Goal: Task Accomplishment & Management: Complete application form

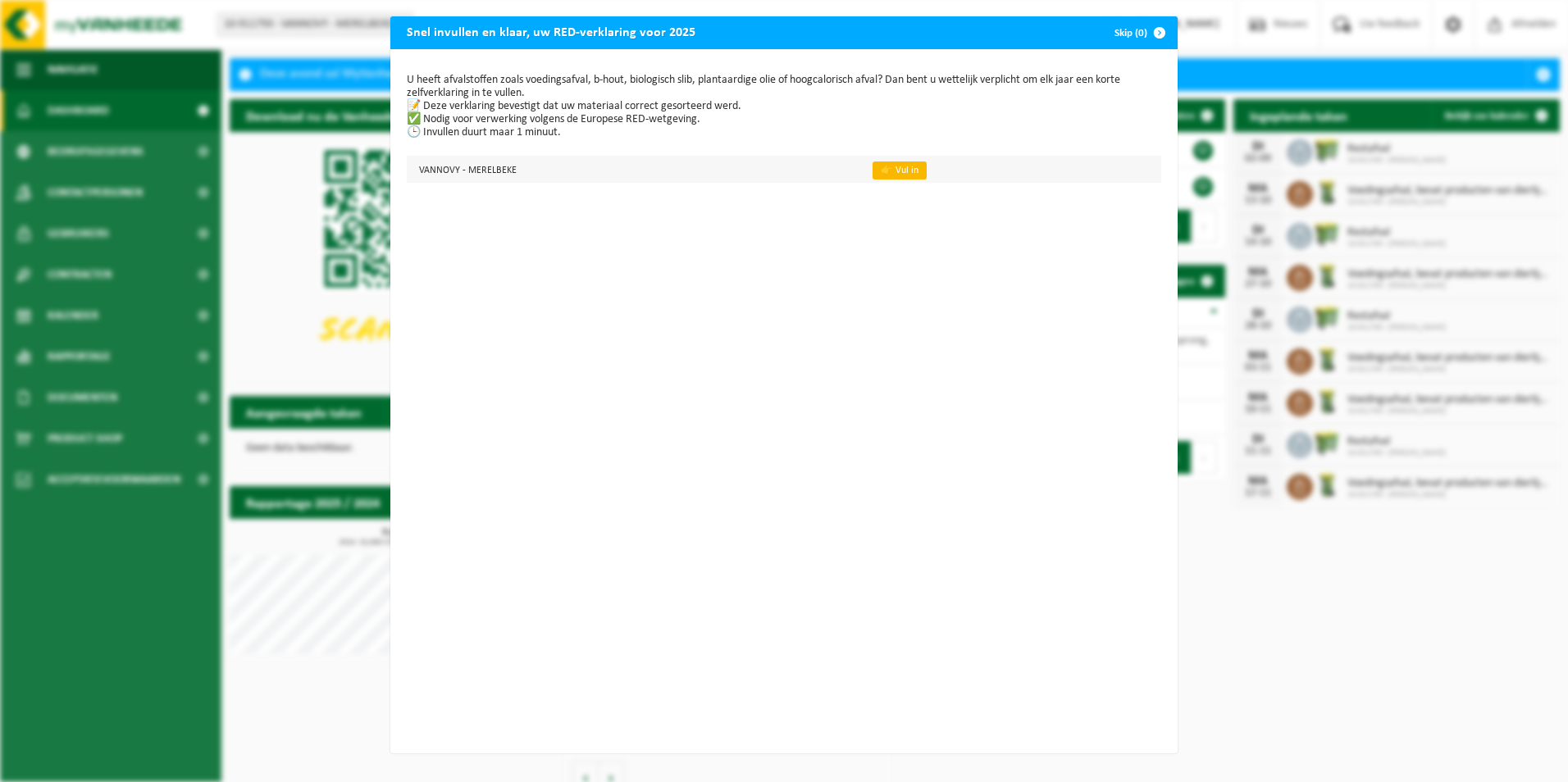
click at [873, 173] on link "👉 Vul in" at bounding box center [900, 171] width 54 height 18
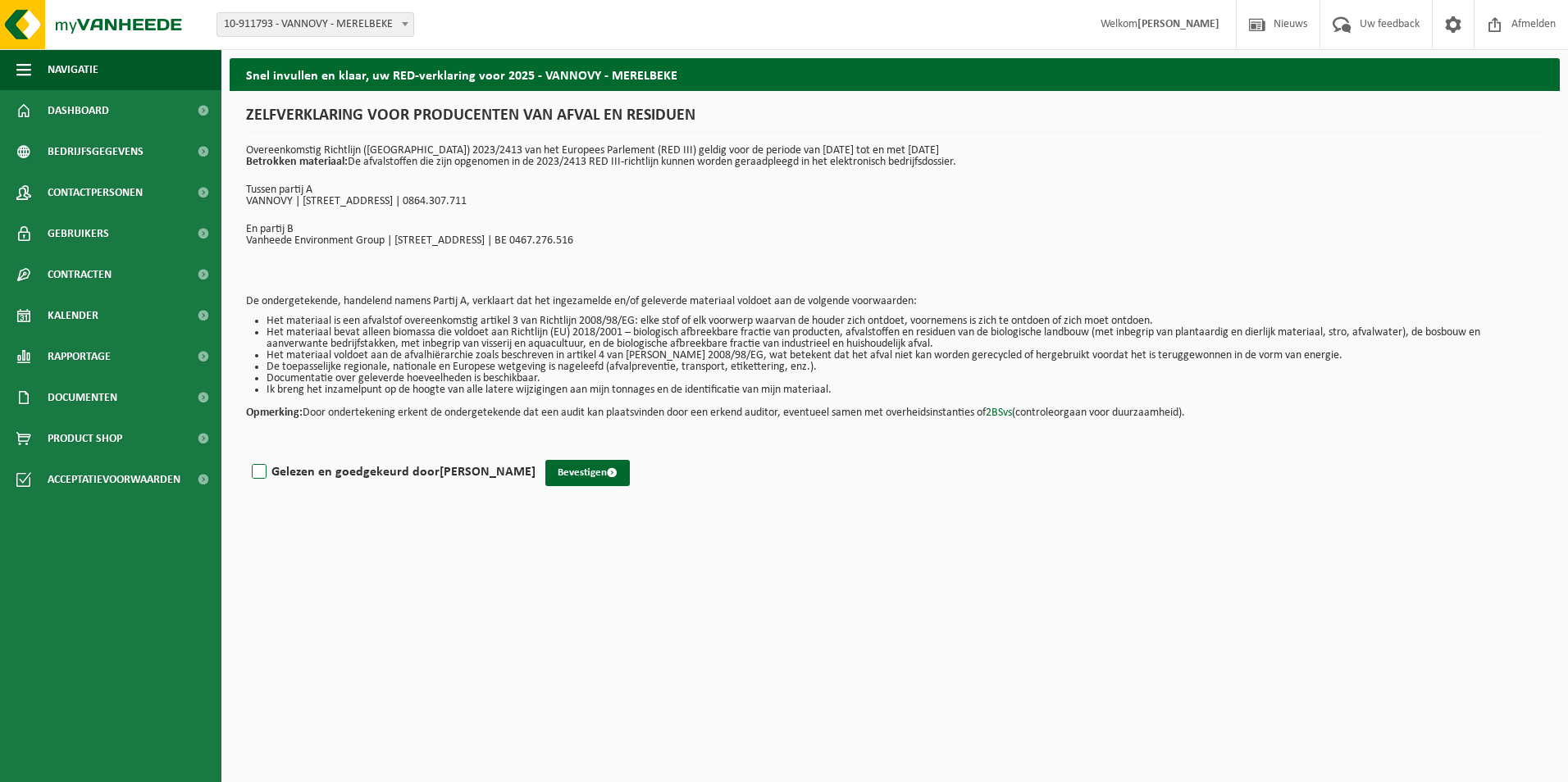
click at [336, 475] on label "Gelezen en goedgekeurd door [PERSON_NAME]" at bounding box center [391, 472] width 287 height 25
click at [536, 452] on input "Gelezen en goedgekeurd door [PERSON_NAME]" at bounding box center [536, 451] width 1 height 1
checkbox input "true"
click at [593, 474] on button "Bevestigen" at bounding box center [587, 473] width 84 height 26
